Goal: Information Seeking & Learning: Learn about a topic

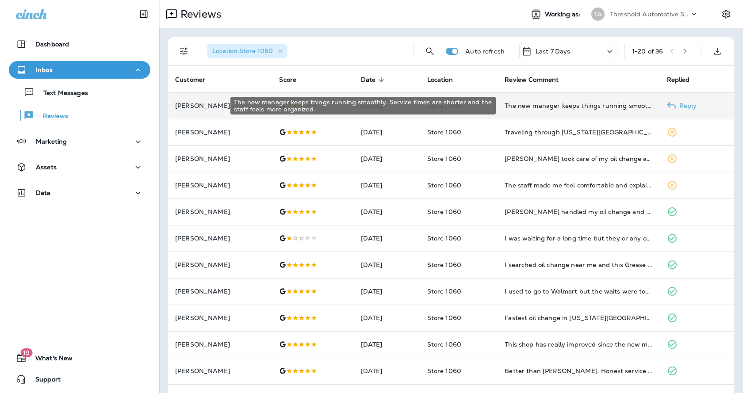
click at [640, 105] on div "The new manager keeps things running smoothly. Service times are shorter and th…" at bounding box center [578, 105] width 148 height 9
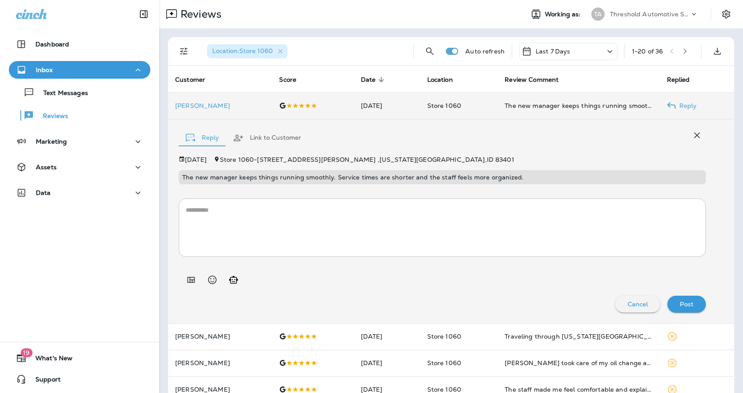
click at [705, 106] on td "Reply" at bounding box center [696, 105] width 74 height 27
click at [299, 103] on div at bounding box center [312, 105] width 67 height 7
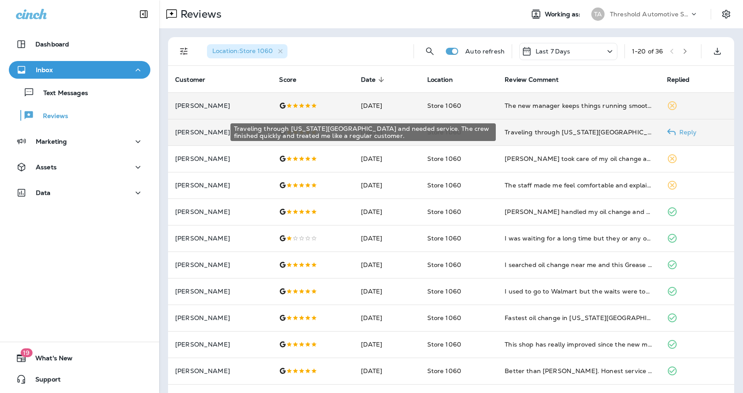
click at [556, 134] on div "Traveling through [US_STATE][GEOGRAPHIC_DATA] and needed service. The crew fini…" at bounding box center [578, 132] width 148 height 9
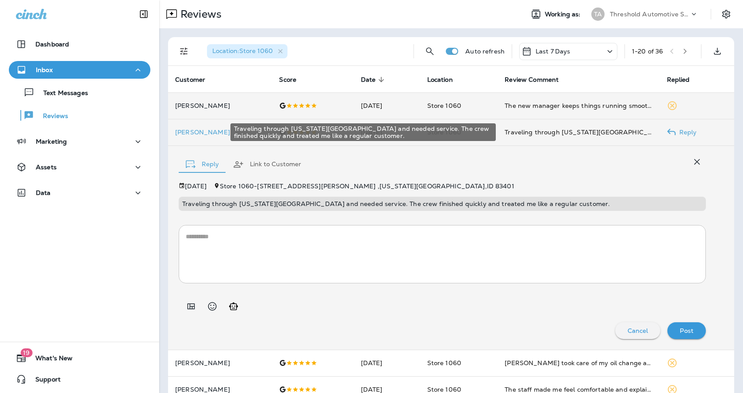
click at [556, 134] on div "Traveling through [US_STATE][GEOGRAPHIC_DATA] and needed service. The crew fini…" at bounding box center [578, 132] width 148 height 9
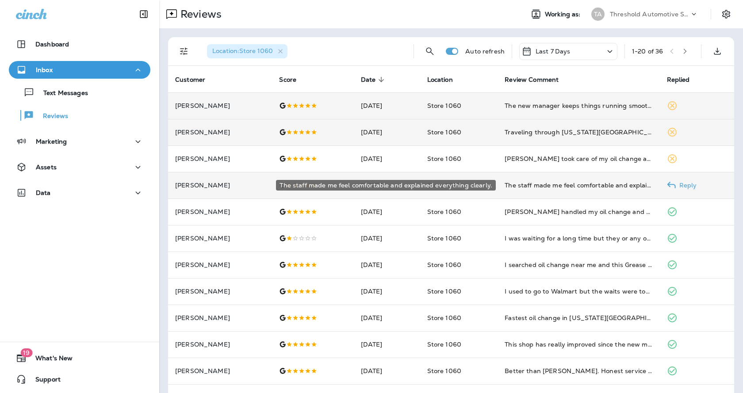
click at [540, 186] on div "The staff made me feel comfortable and explained everything clearly." at bounding box center [578, 185] width 148 height 9
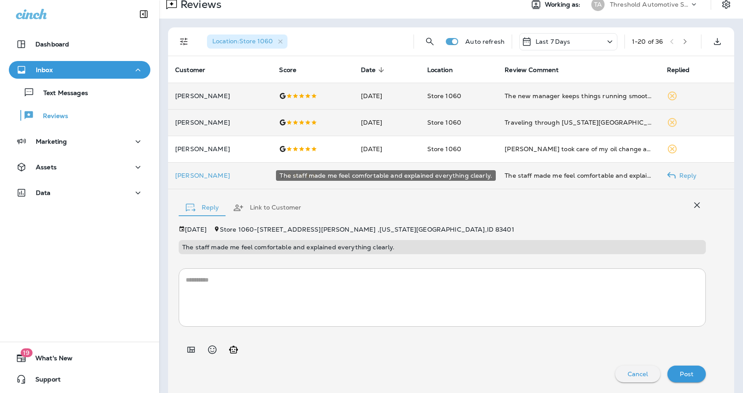
click at [534, 178] on div "The staff made me feel comfortable and explained everything clearly." at bounding box center [578, 175] width 148 height 9
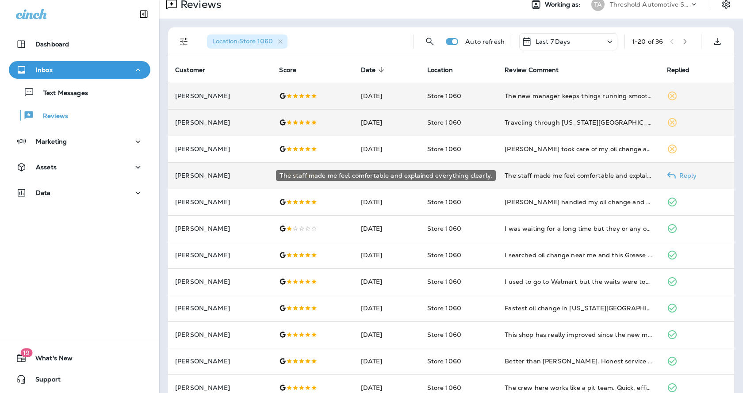
click at [534, 178] on div "The staff made me feel comfortable and explained everything clearly." at bounding box center [578, 175] width 148 height 9
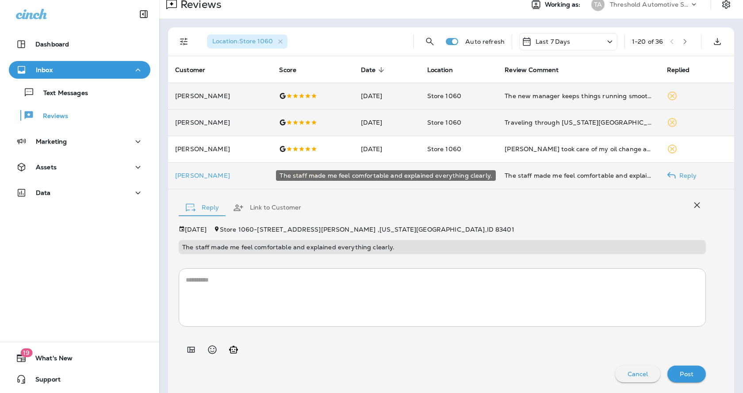
click at [534, 178] on div "The staff made me feel comfortable and explained everything clearly." at bounding box center [578, 175] width 148 height 9
click at [535, 177] on div "The staff made me feel comfortable and explained everything clearly." at bounding box center [578, 175] width 148 height 9
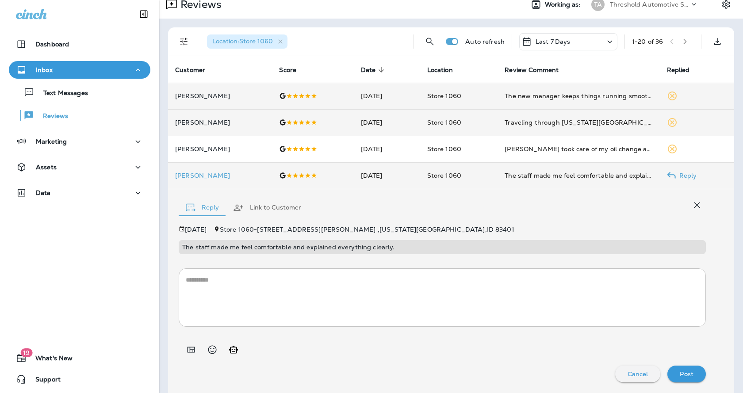
click at [560, 182] on td "The staff made me feel comfortable and explained everything clearly." at bounding box center [578, 175] width 162 height 27
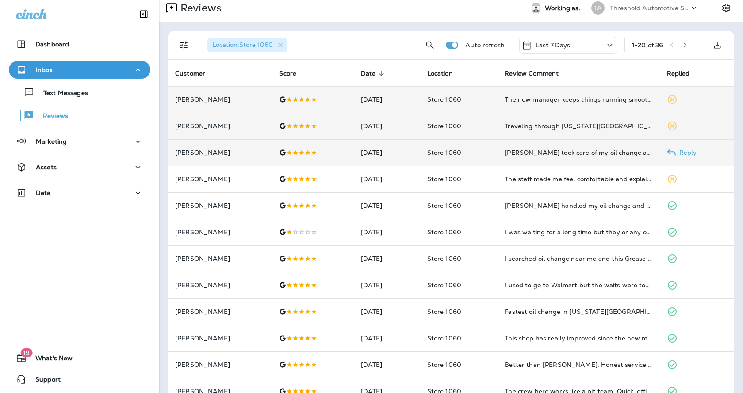
scroll to position [0, 0]
